Goal: Transaction & Acquisition: Purchase product/service

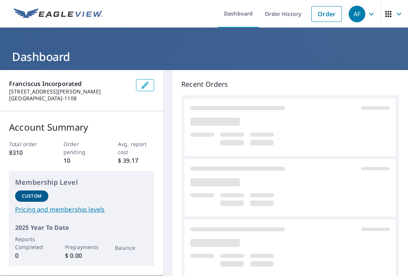
click at [328, 9] on link "Order" at bounding box center [326, 14] width 31 height 16
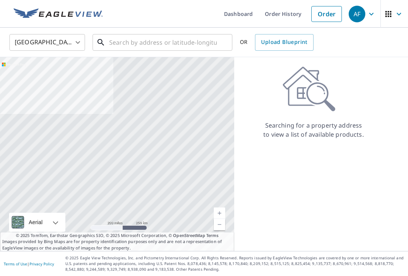
click at [152, 42] on input "text" at bounding box center [163, 42] width 108 height 21
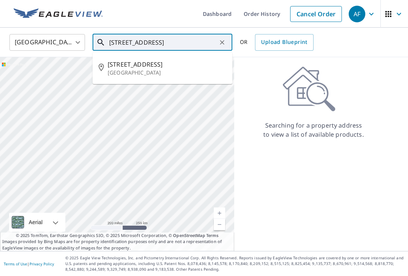
click at [157, 67] on span "[STREET_ADDRESS]" at bounding box center [167, 64] width 119 height 9
type input "[STREET_ADDRESS]"
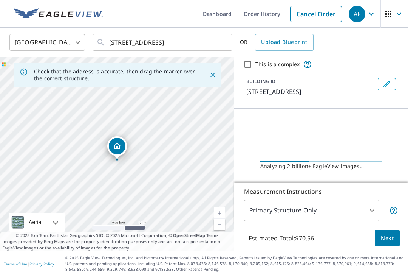
scroll to position [44, 0]
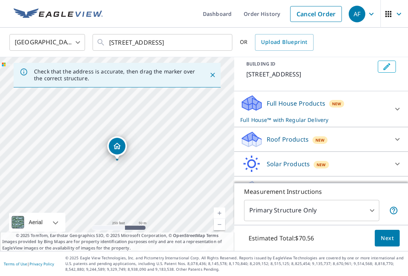
click at [290, 139] on p "Roof Products" at bounding box center [288, 139] width 42 height 9
click at [244, 157] on input "Premium $0" at bounding box center [245, 158] width 11 height 9
checkbox input "true"
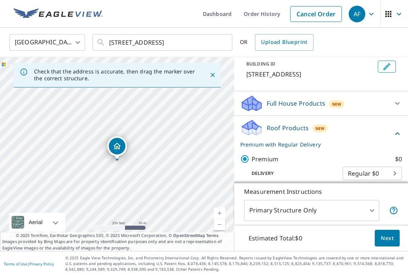
checkbox input "false"
click at [389, 243] on span "Next" at bounding box center [387, 237] width 13 height 9
